Goal: Browse casually

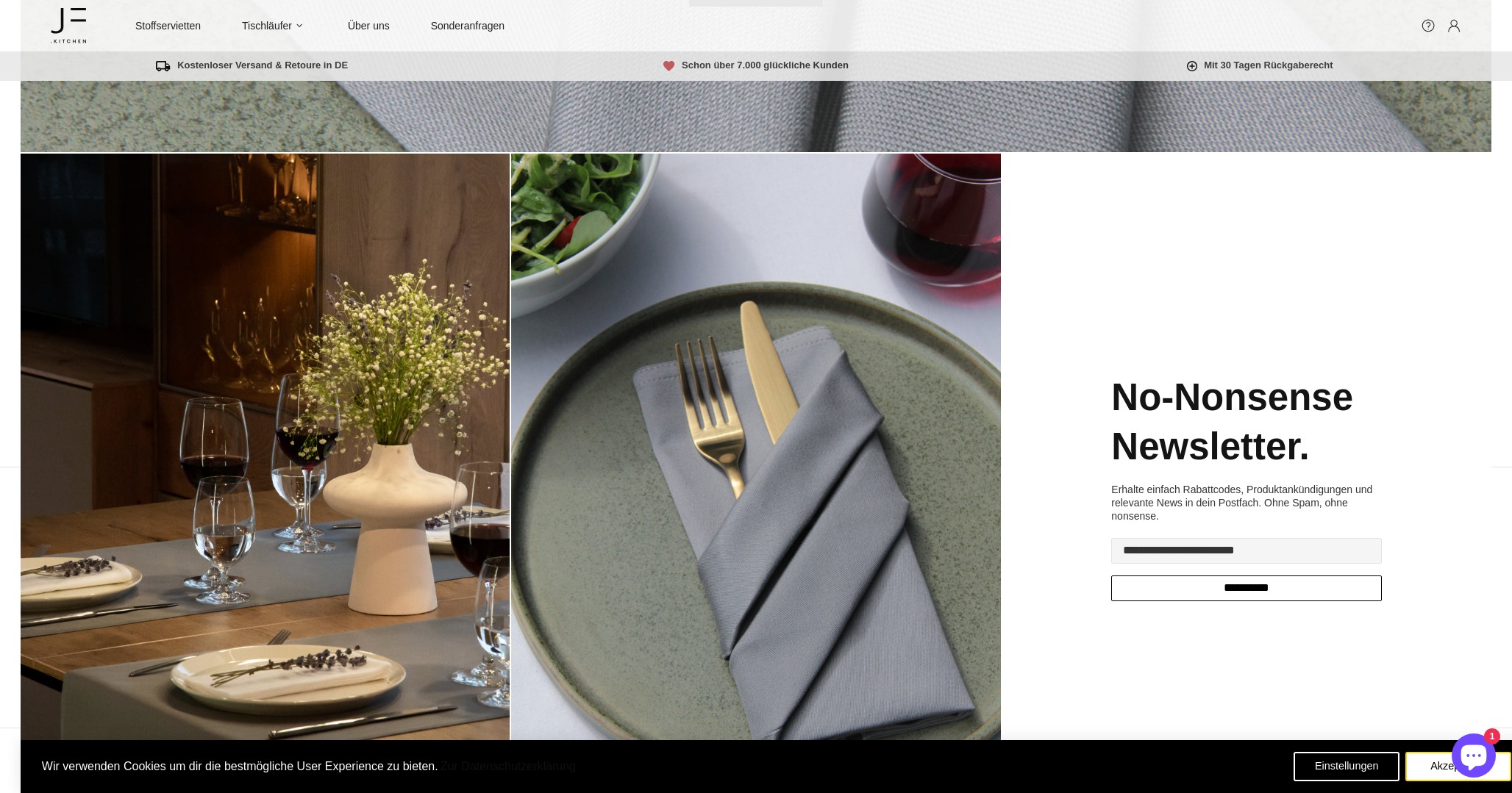
scroll to position [406, 0]
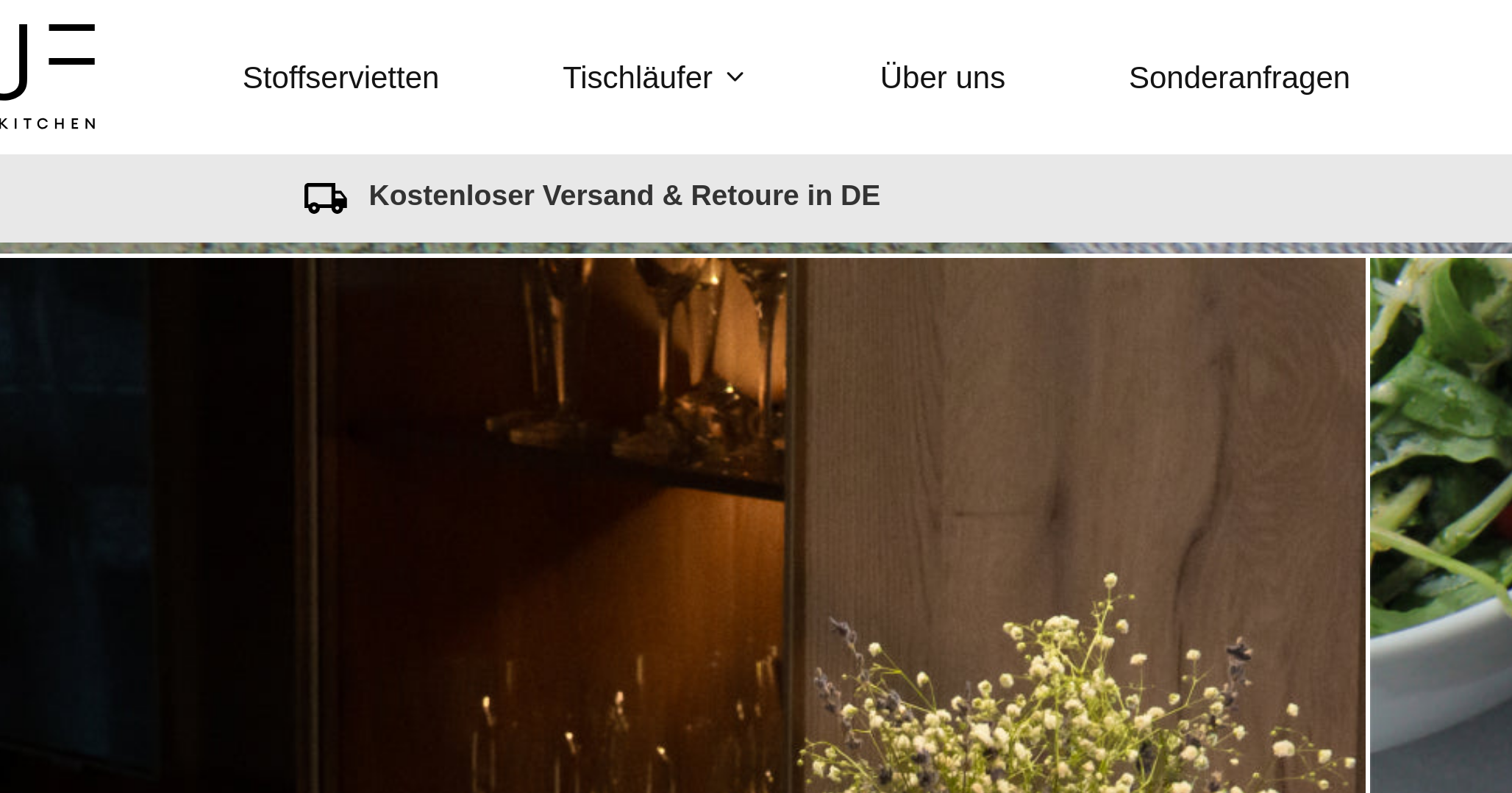
click at [82, 8] on icon at bounding box center [78, 9] width 16 height 3
